Goal: Task Accomplishment & Management: Use online tool/utility

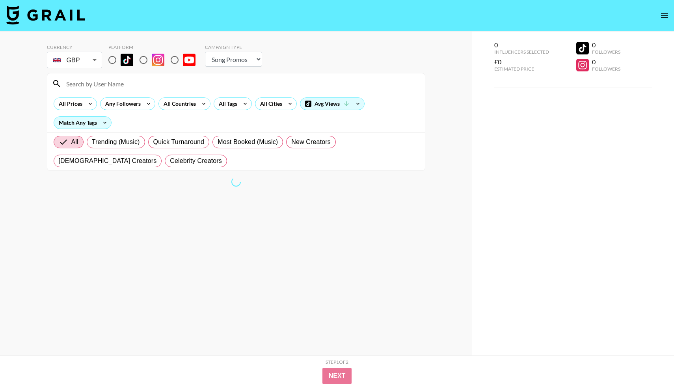
click at [227, 57] on select "Choose Type... Song Promos Brand Promos" at bounding box center [233, 59] width 57 height 15
select select "Brand"
click at [205, 52] on select "Choose Type... Song Promos Brand Promos" at bounding box center [233, 59] width 57 height 15
click at [112, 59] on input "radio" at bounding box center [112, 60] width 17 height 17
radio input "true"
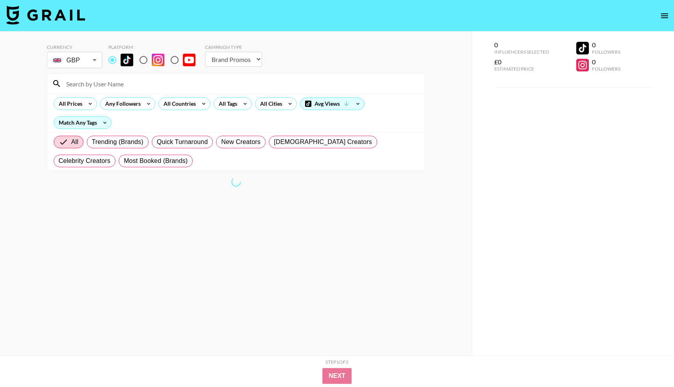
click at [246, 61] on select "Choose Type... Song Promos Brand Promos" at bounding box center [233, 59] width 57 height 15
select select "Song"
click at [205, 52] on select "Choose Type... Song Promos Brand Promos" at bounding box center [233, 59] width 57 height 15
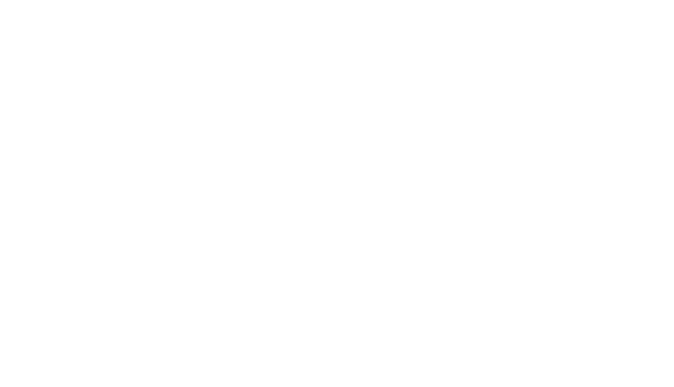
select select "Song"
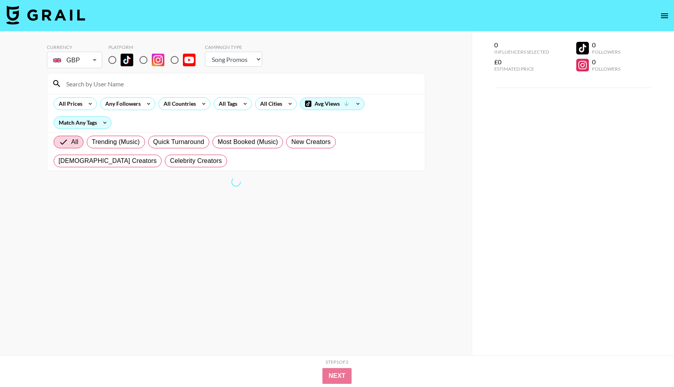
click at [137, 84] on input at bounding box center [240, 83] width 359 height 13
drag, startPoint x: 97, startPoint y: 87, endPoint x: 67, endPoint y: 87, distance: 30.0
click at [67, 87] on input "jakkob" at bounding box center [240, 83] width 359 height 13
type input "j"
click at [113, 64] on input "radio" at bounding box center [112, 60] width 17 height 17
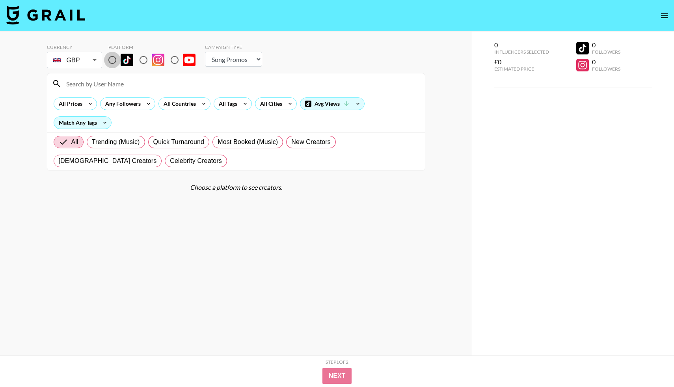
radio input "true"
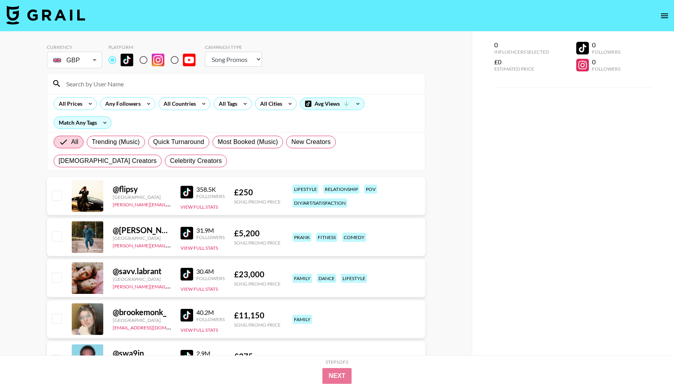
click at [95, 79] on input at bounding box center [240, 83] width 359 height 13
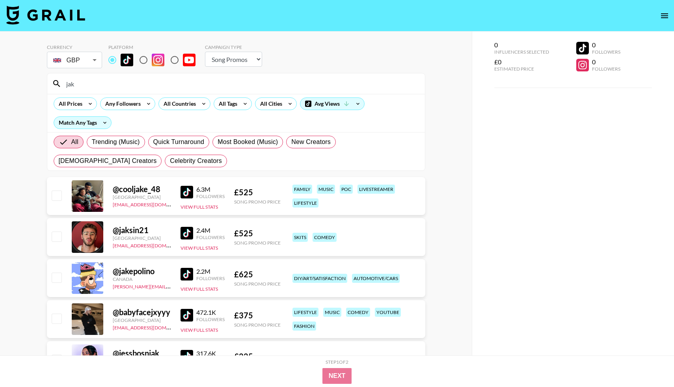
type input "jak"
click at [234, 63] on select "Choose Type... Song Promos Brand Promos" at bounding box center [233, 59] width 57 height 15
select select "Brand"
click at [205, 52] on select "Choose Type... Song Promos Brand Promos" at bounding box center [233, 59] width 57 height 15
